Goal: Navigation & Orientation: Understand site structure

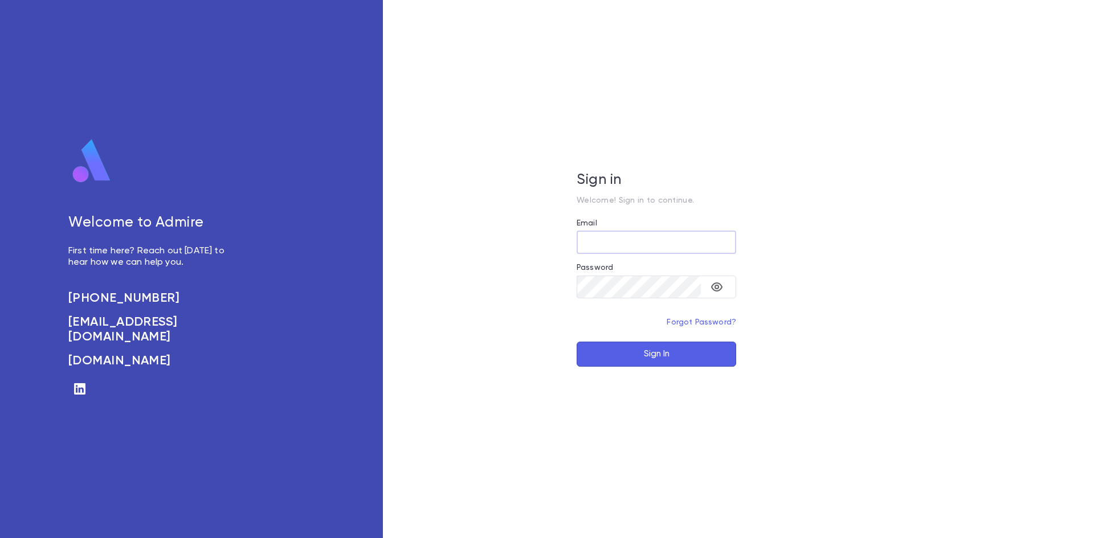
type input "**********"
click at [653, 355] on button "Sign In" at bounding box center [656, 354] width 160 height 25
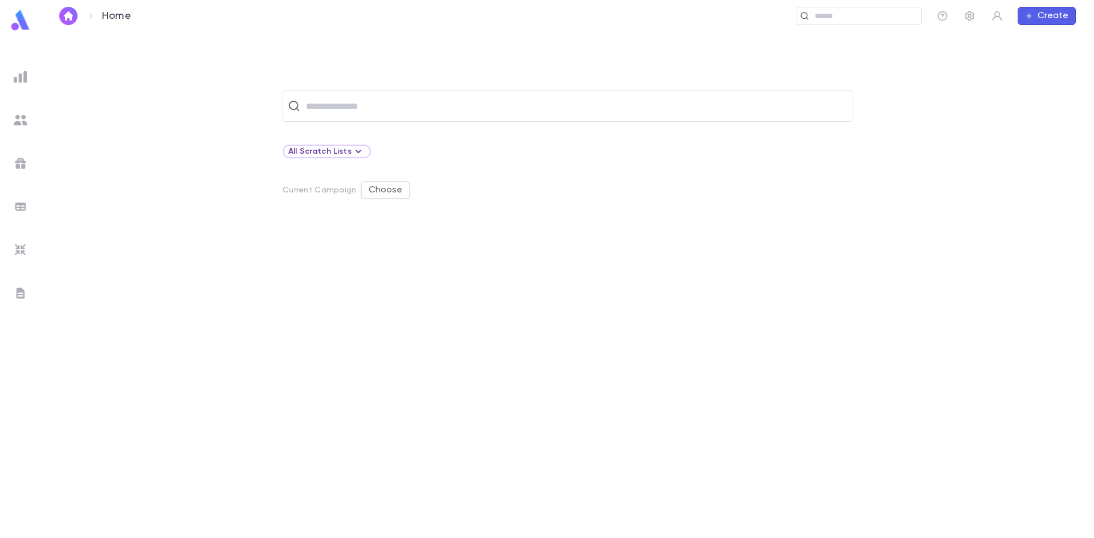
click at [22, 158] on img at bounding box center [21, 164] width 14 height 14
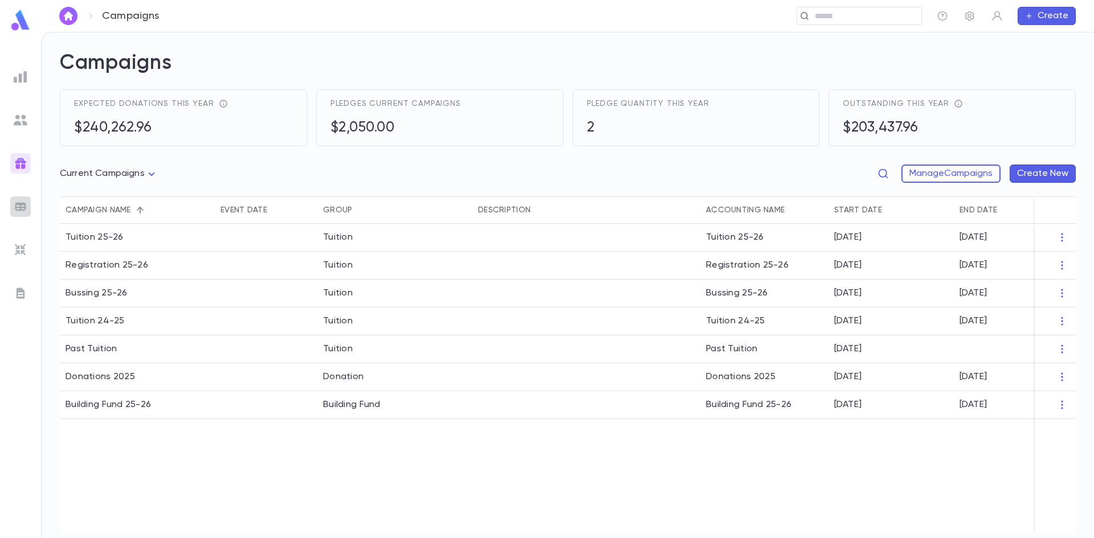
click at [22, 206] on img at bounding box center [21, 207] width 14 height 14
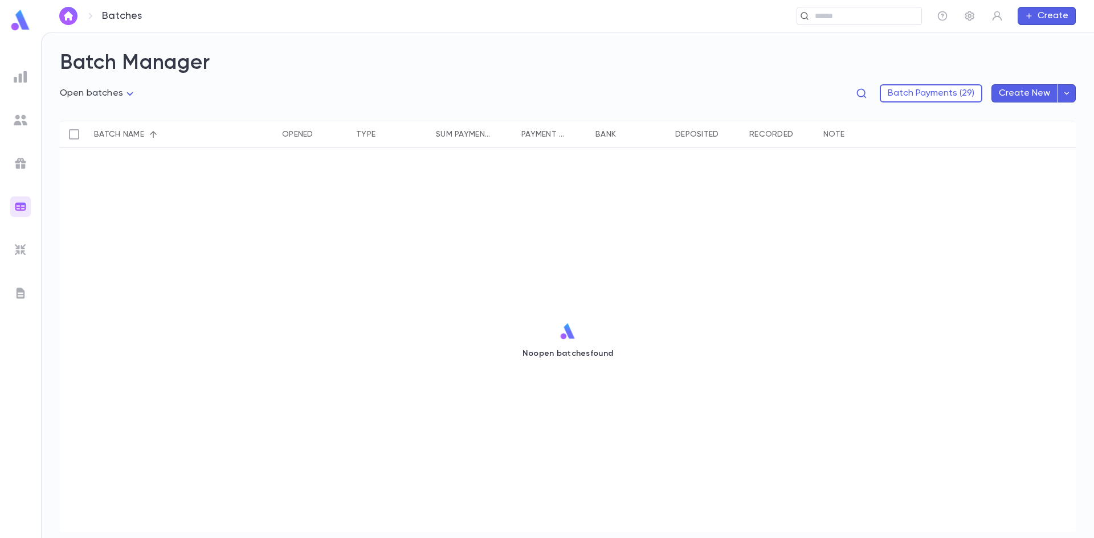
click at [17, 249] on img at bounding box center [21, 250] width 14 height 14
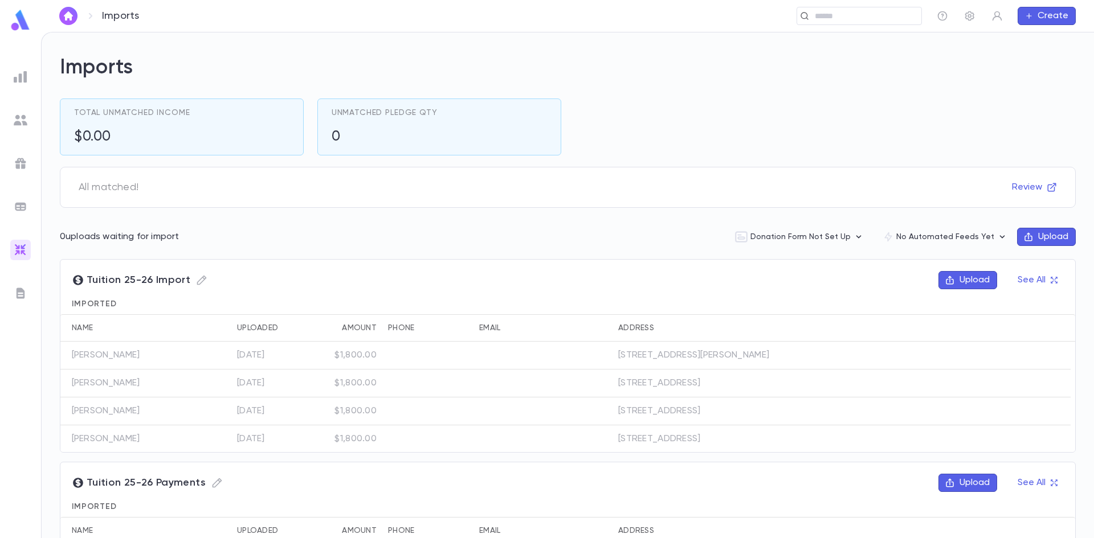
click at [17, 295] on img at bounding box center [21, 294] width 14 height 14
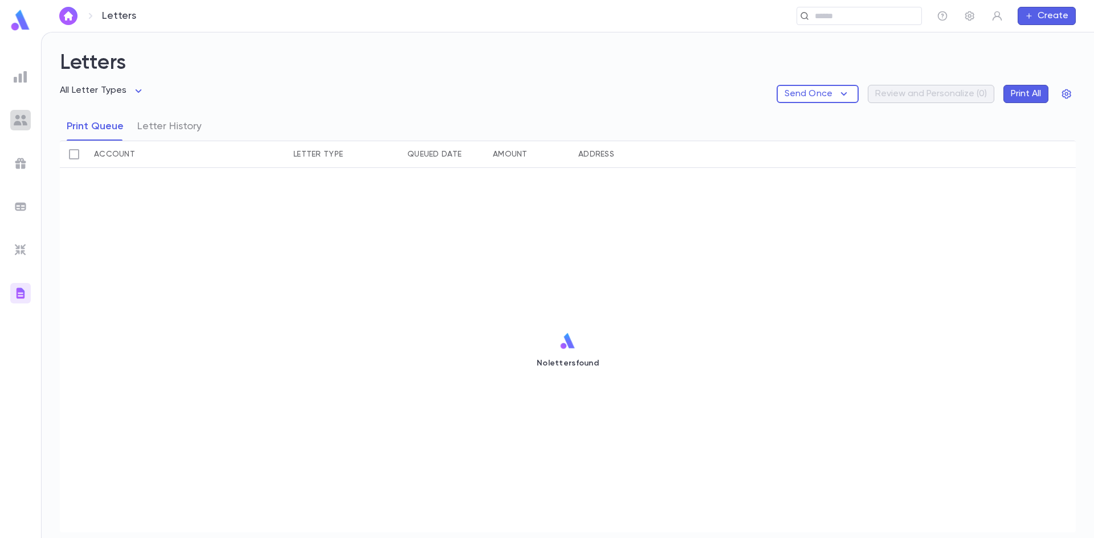
click at [14, 113] on img at bounding box center [21, 120] width 14 height 14
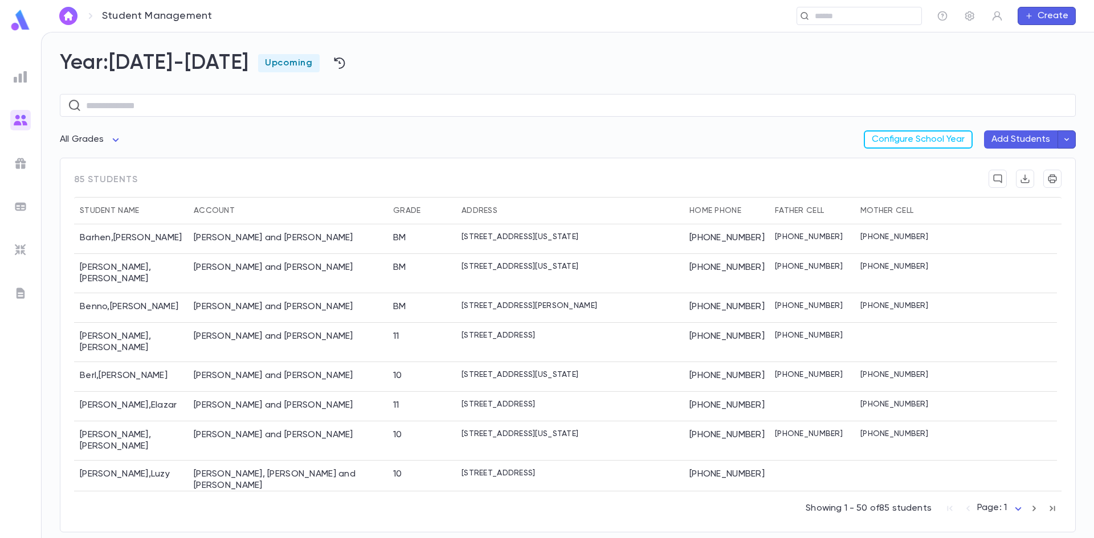
click at [23, 77] on img at bounding box center [21, 77] width 14 height 14
